Goal: Register for event/course

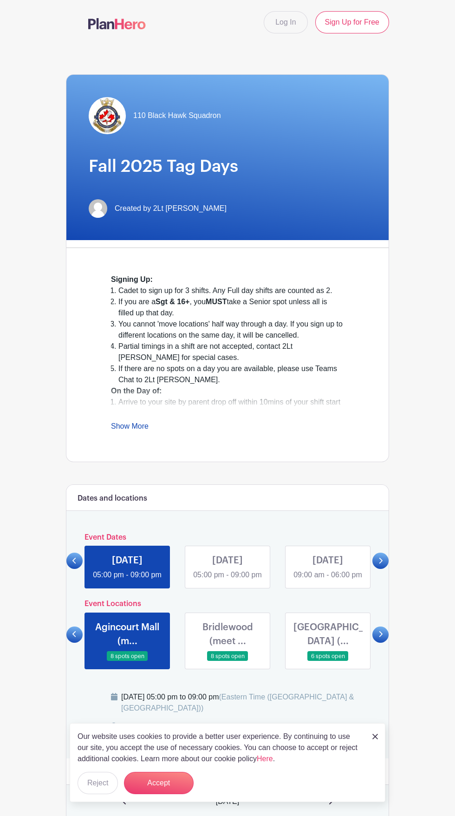
click at [381, 564] on icon at bounding box center [380, 560] width 4 height 7
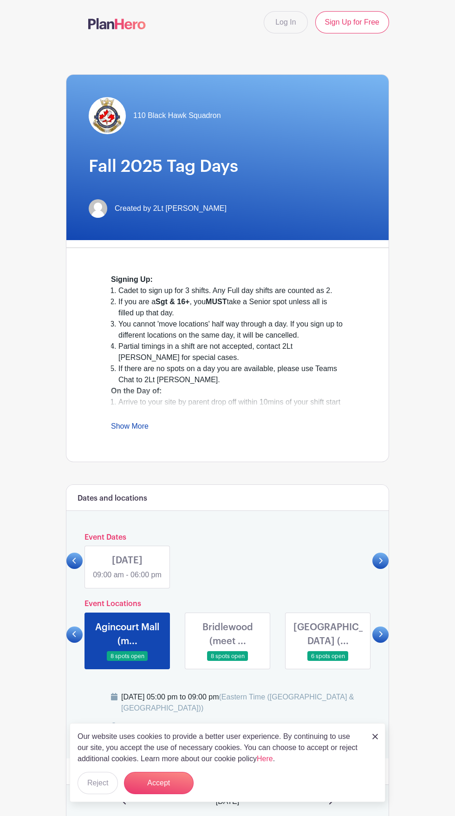
click at [70, 567] on link at bounding box center [74, 561] width 16 height 16
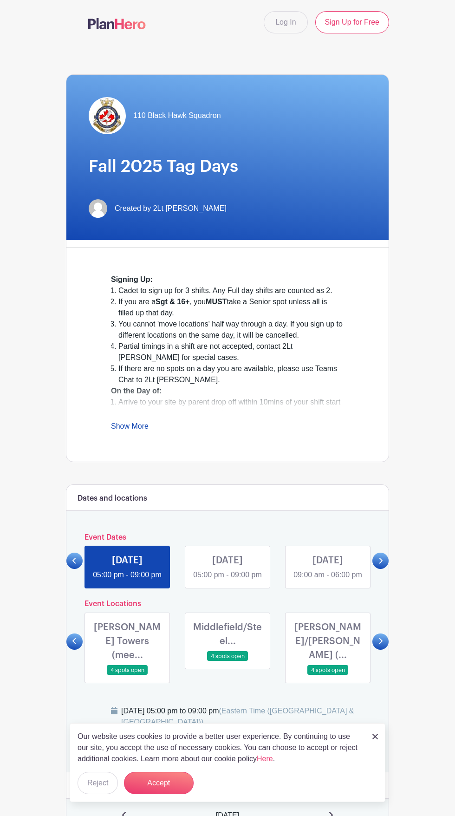
scroll to position [5, 0]
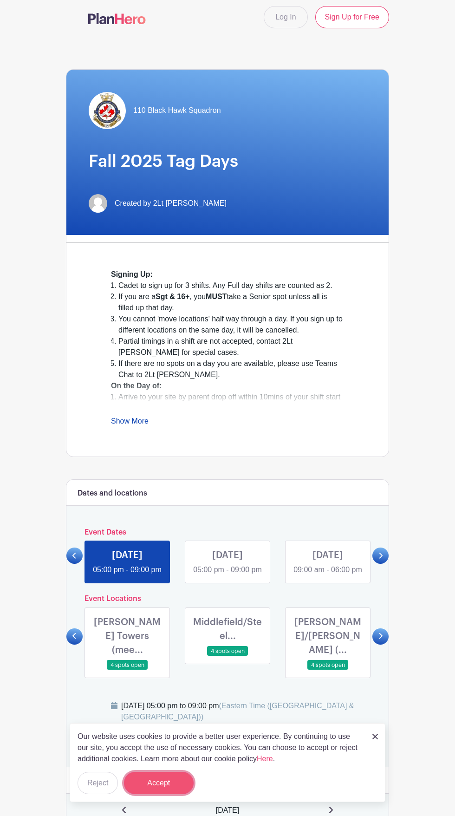
click at [157, 794] on button "Accept" at bounding box center [159, 783] width 70 height 22
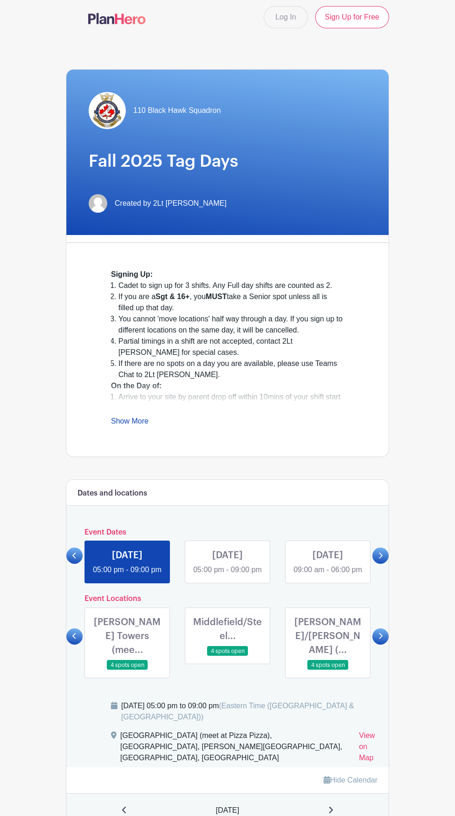
click at [122, 417] on link "Show More" at bounding box center [130, 423] width 38 height 12
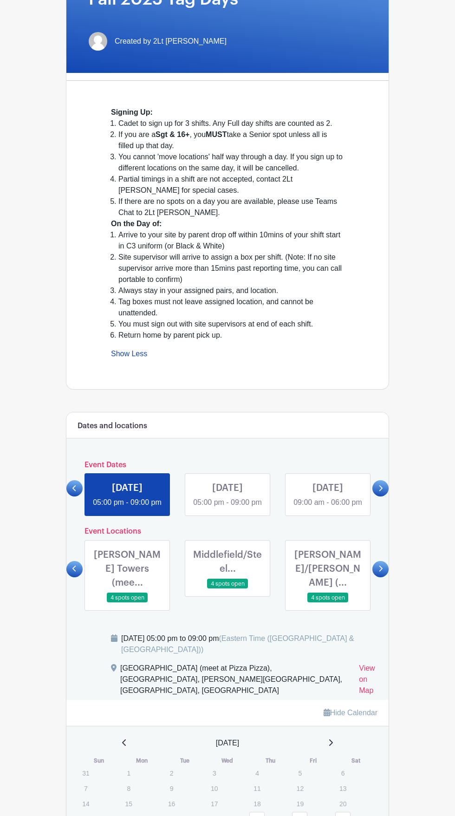
scroll to position [176, 0]
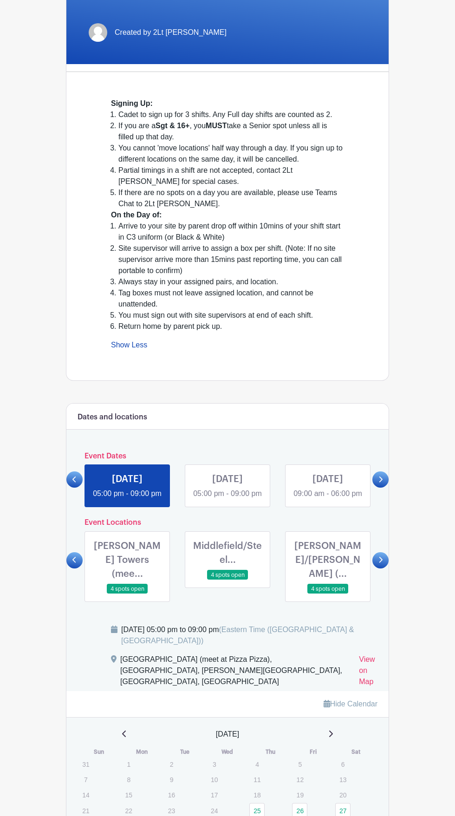
click at [384, 568] on link at bounding box center [380, 560] width 16 height 16
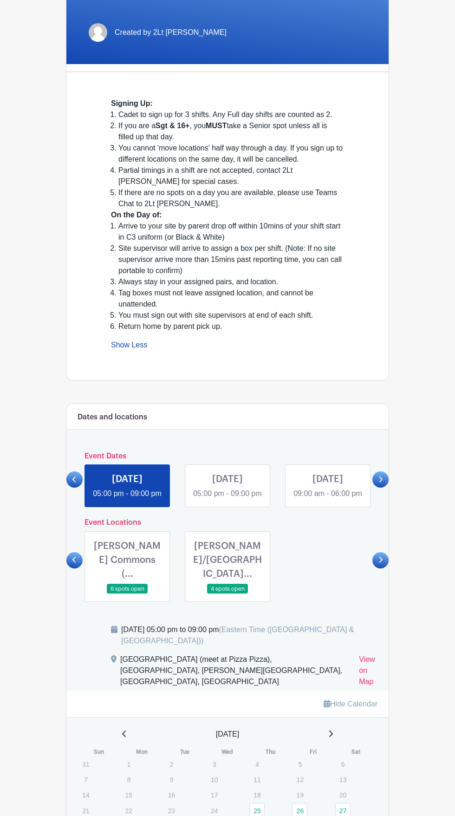
click at [72, 563] on icon at bounding box center [74, 559] width 4 height 7
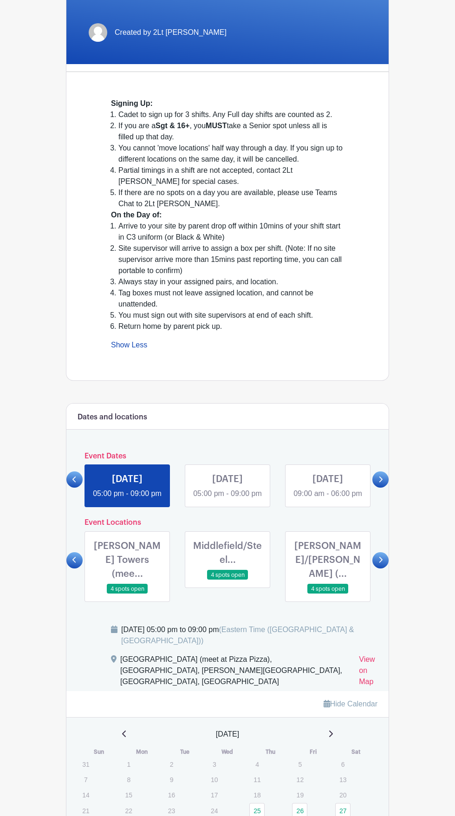
click at [74, 563] on icon at bounding box center [74, 559] width 4 height 7
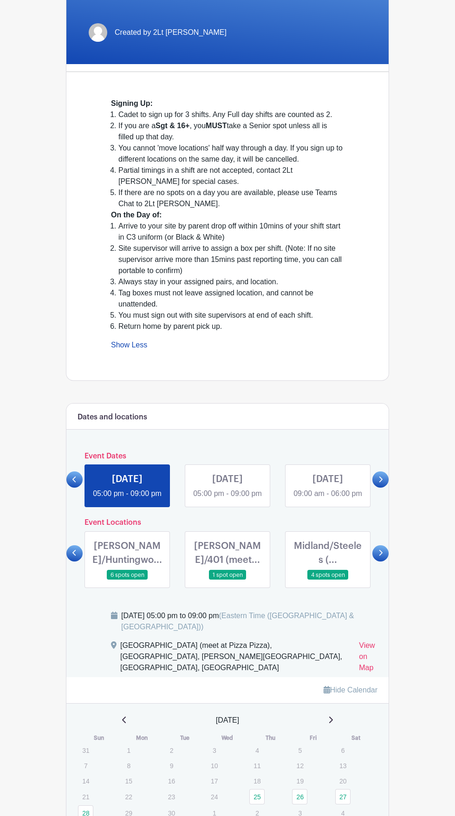
click at [74, 556] on icon at bounding box center [74, 552] width 4 height 7
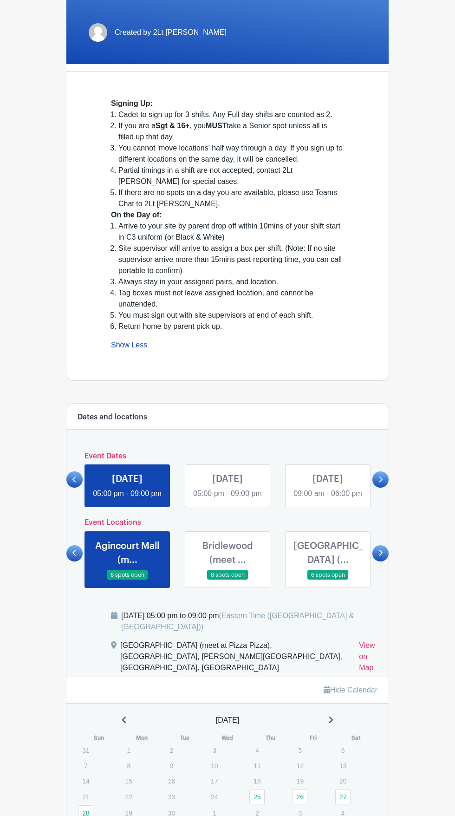
click at [127, 580] on link at bounding box center [127, 580] width 0 height 0
